Goal: Transaction & Acquisition: Purchase product/service

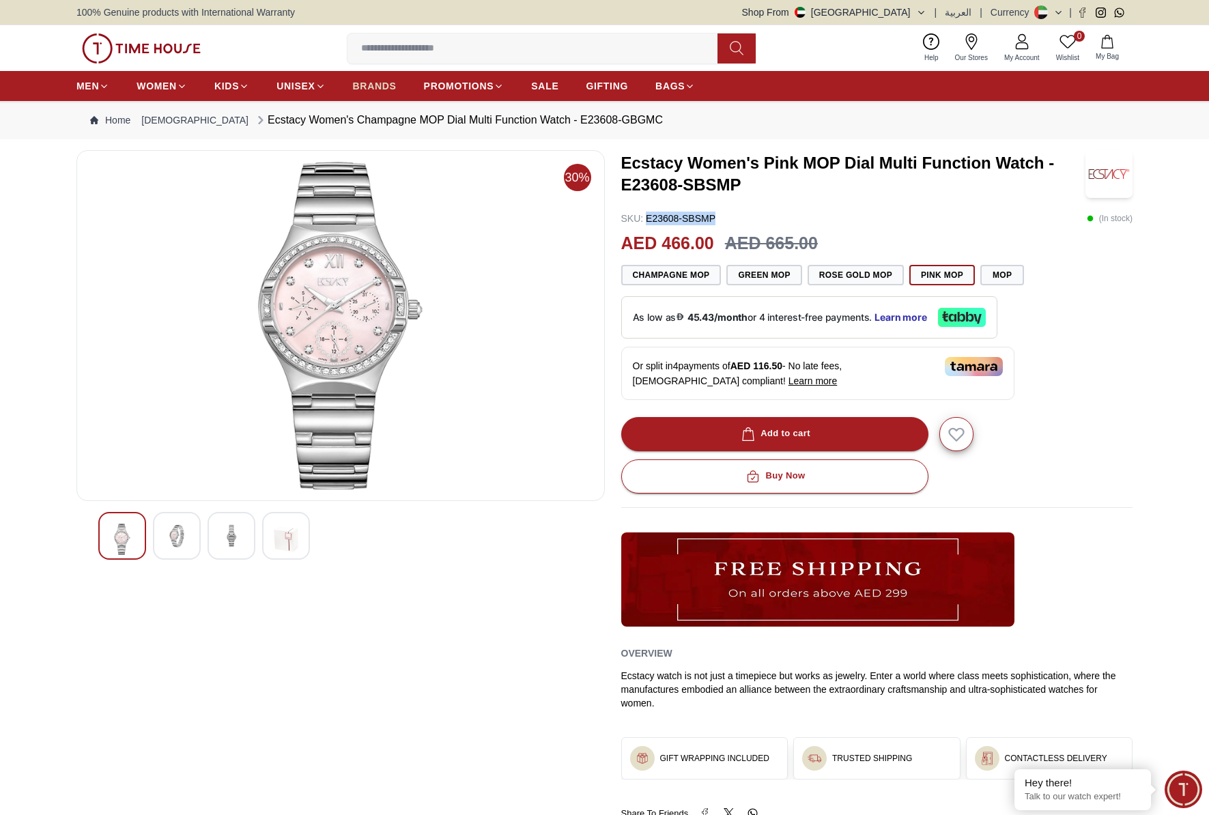
click at [362, 79] on span "BRANDS" at bounding box center [375, 86] width 44 height 14
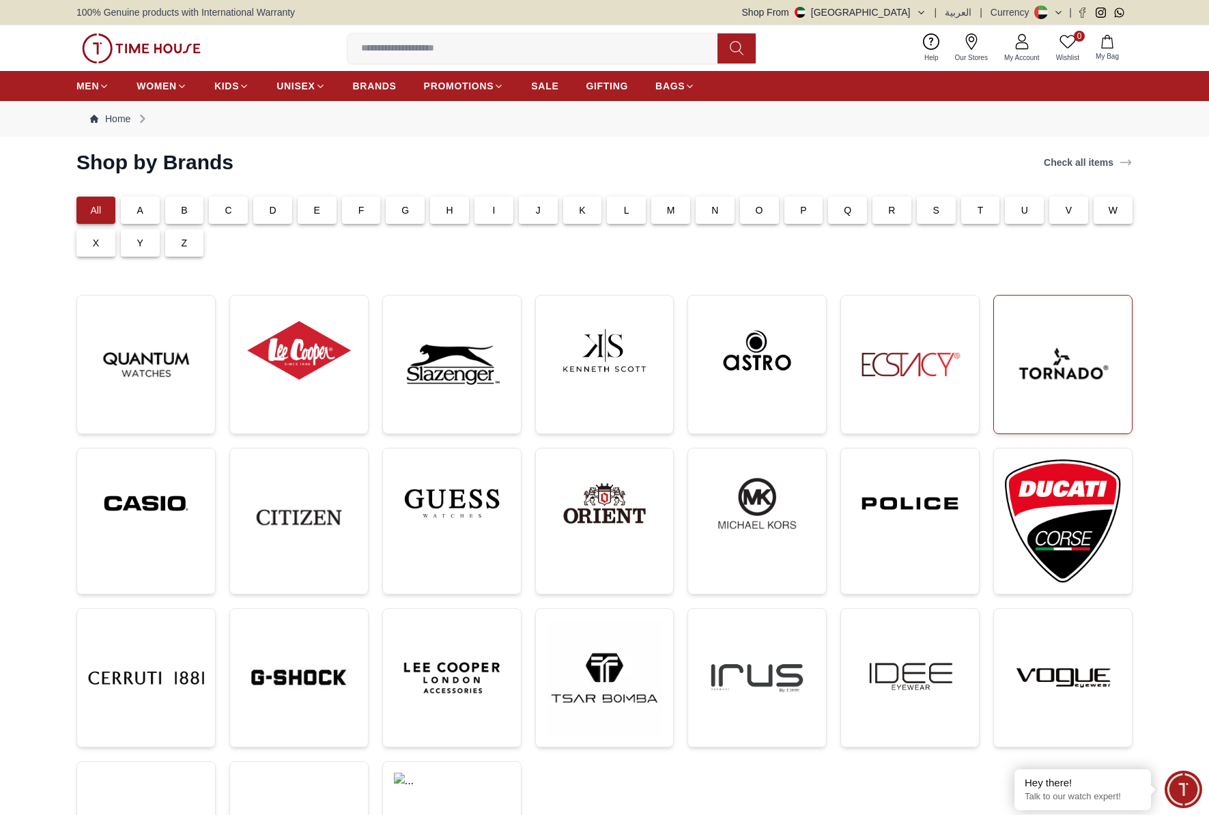
click at [1060, 345] on img at bounding box center [1063, 365] width 116 height 116
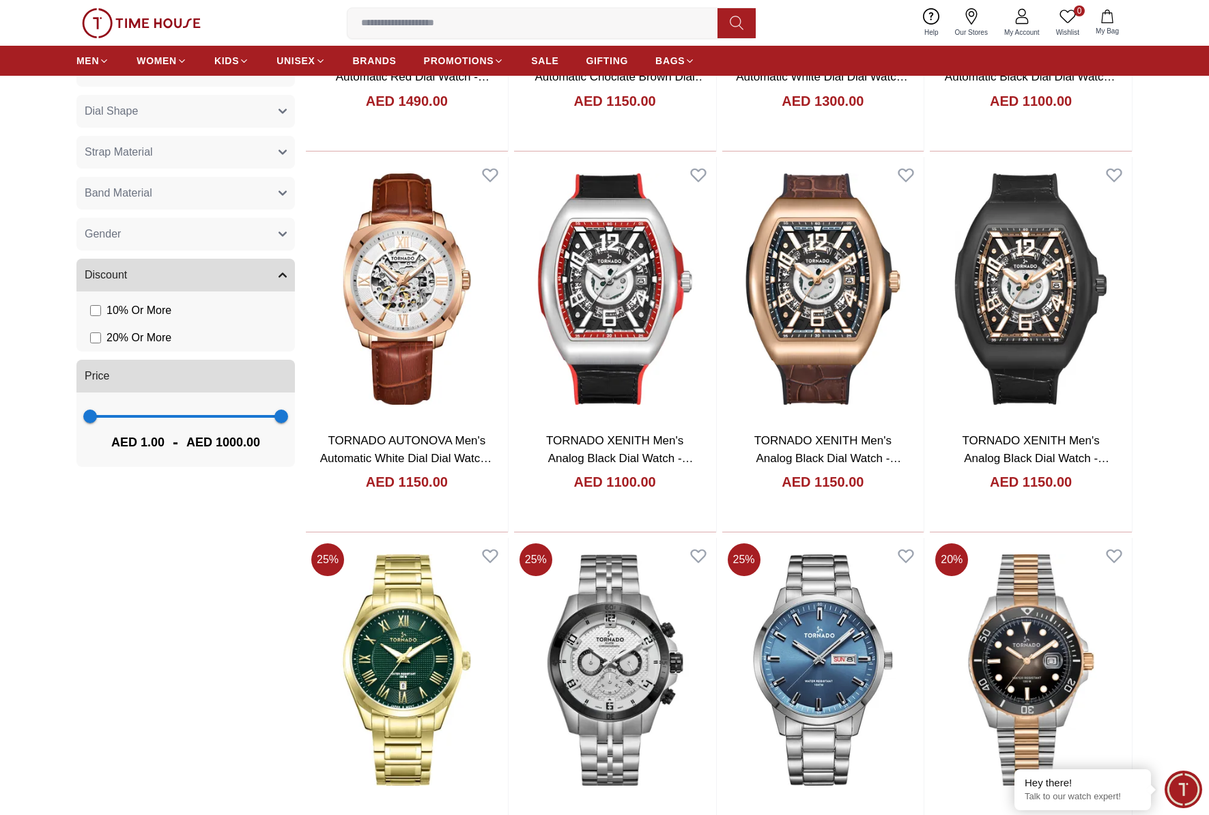
scroll to position [1004, 0]
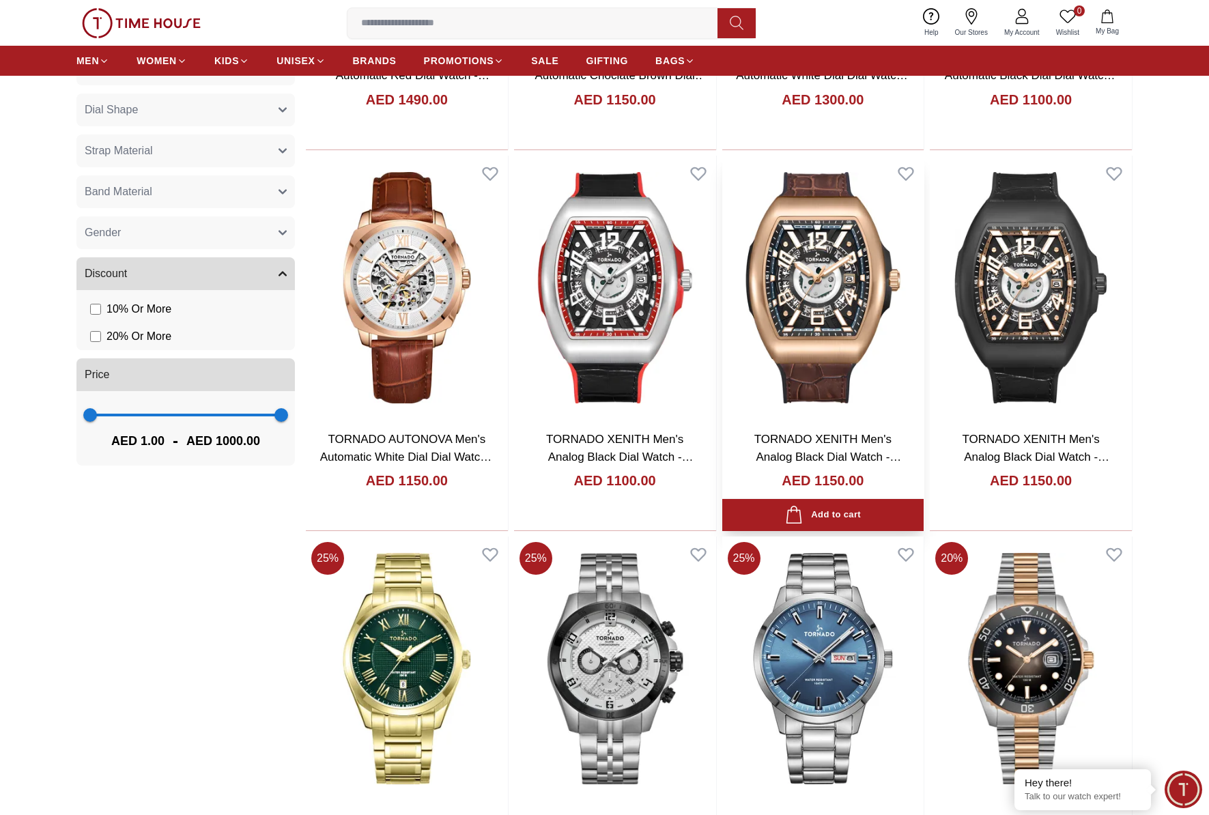
click at [850, 305] on img at bounding box center [823, 288] width 202 height 264
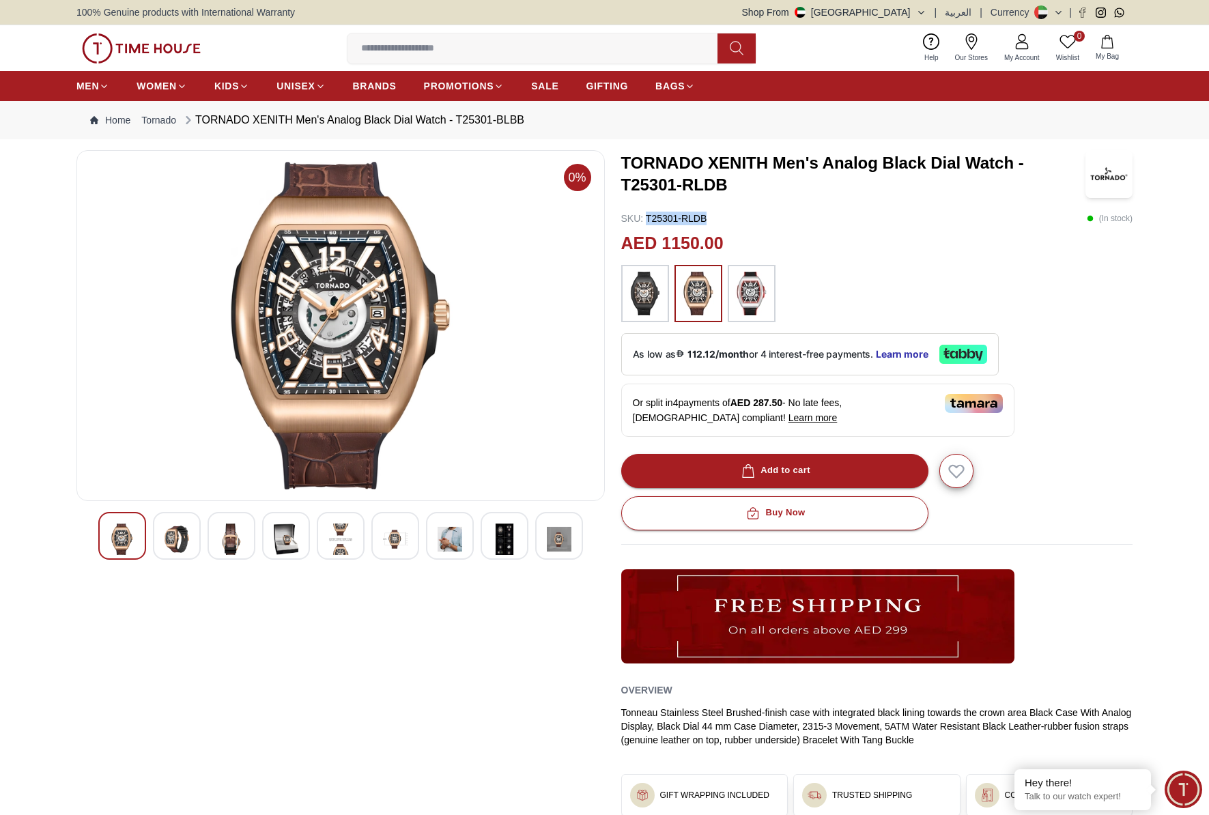
drag, startPoint x: 649, startPoint y: 220, endPoint x: 885, endPoint y: 221, distance: 235.6
click at [884, 221] on div "SKU : T25301-RLDB ( In stock )" at bounding box center [877, 219] width 512 height 14
